Goal: Find specific page/section: Find specific page/section

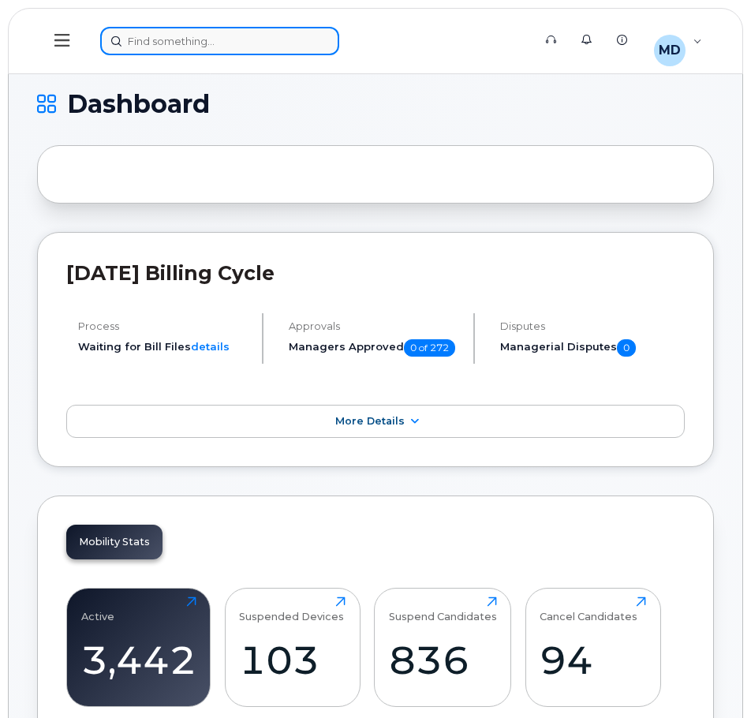
click at [249, 35] on div at bounding box center [311, 41] width 422 height 28
paste input "[PHONE_NUMBER]"
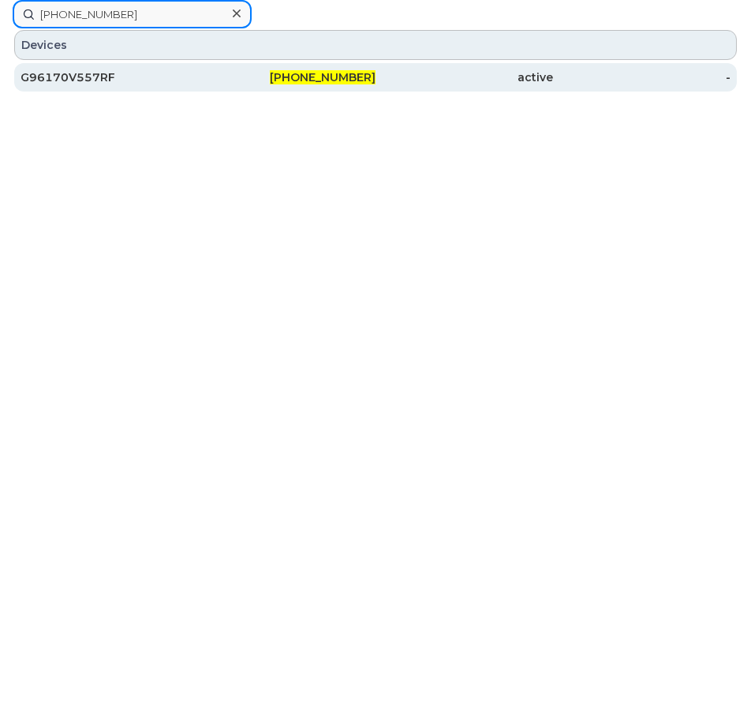
type input "[PHONE_NUMBER]"
click at [315, 80] on span "[PHONE_NUMBER]" at bounding box center [323, 77] width 106 height 14
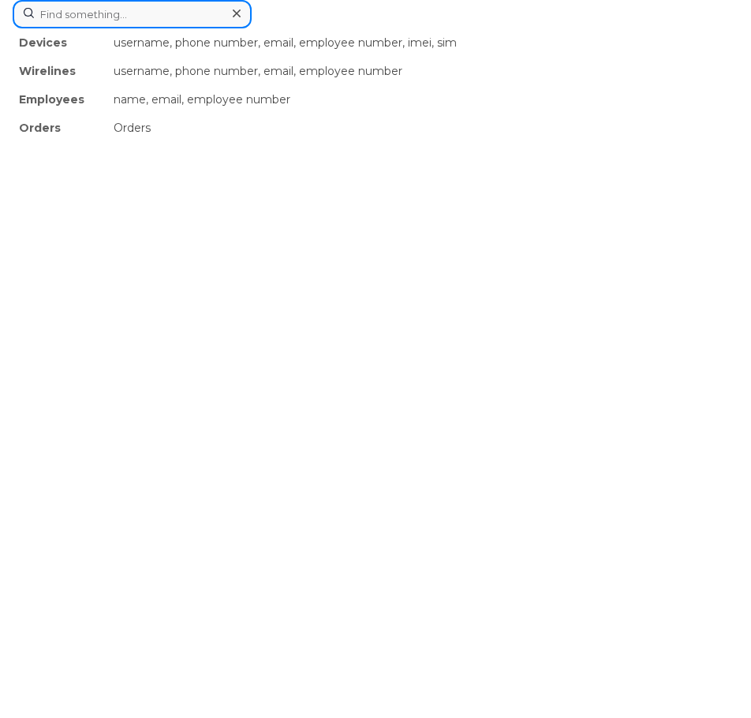
click at [198, 28] on div "Devices username, phone number, email, employee number, imei, sim Wirelines use…" at bounding box center [376, 14] width 726 height 28
paste input "G9PVVJB5B4ES"
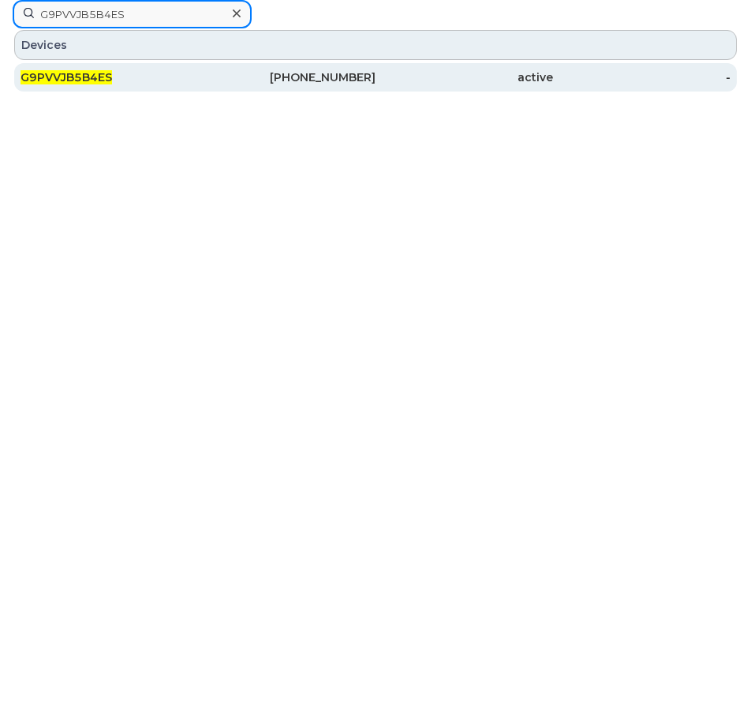
type input "G9PVVJB5B4ES"
click at [66, 75] on span "G9PVVJB5B4ES" at bounding box center [67, 77] width 92 height 14
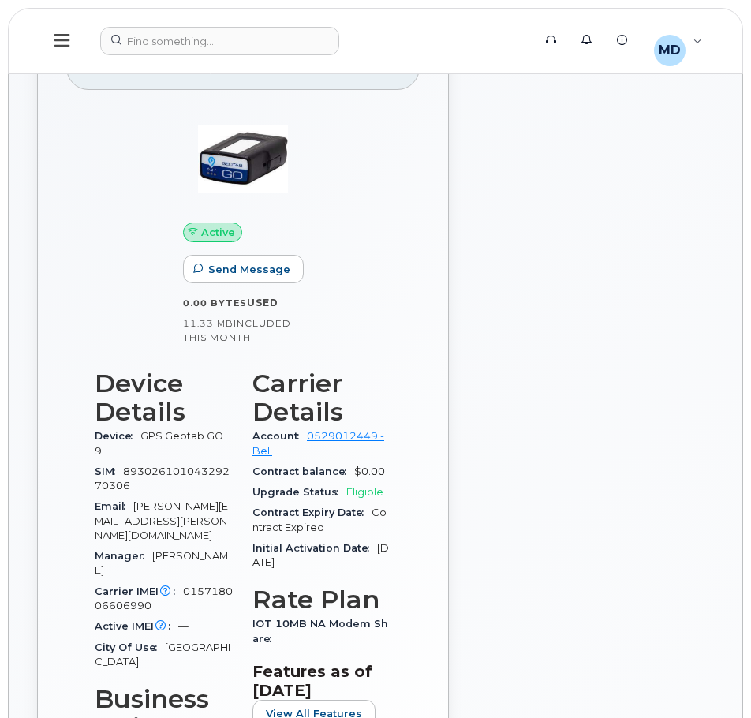
scroll to position [237, 0]
